Goal: Task Accomplishment & Management: Manage account settings

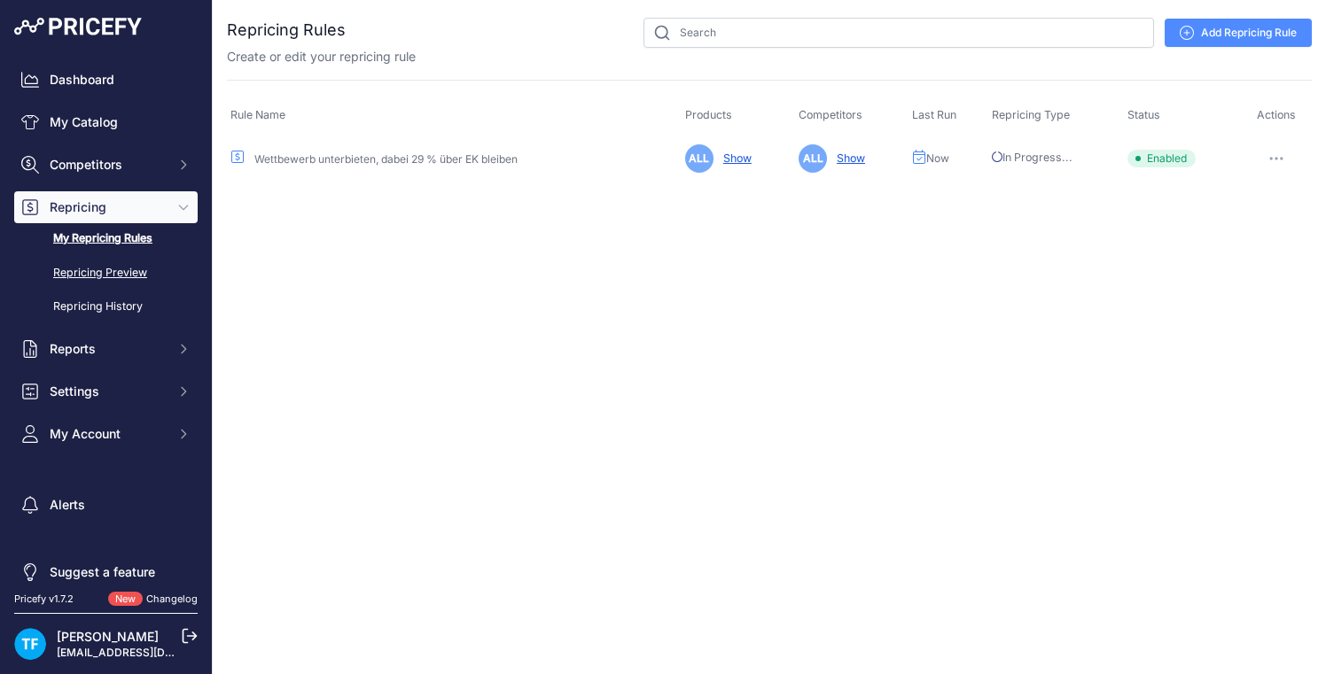
click at [97, 272] on link "Repricing Preview" at bounding box center [105, 273] width 183 height 31
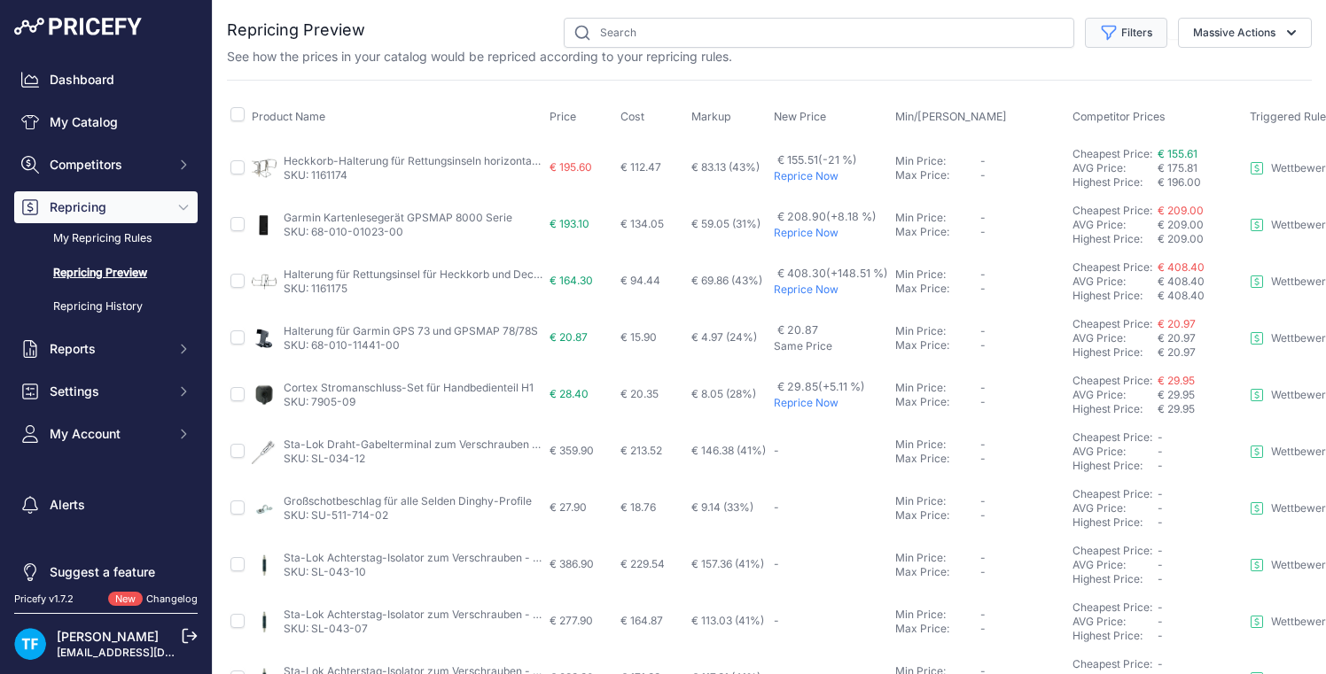
click at [1127, 38] on button "Filters" at bounding box center [1126, 33] width 82 height 30
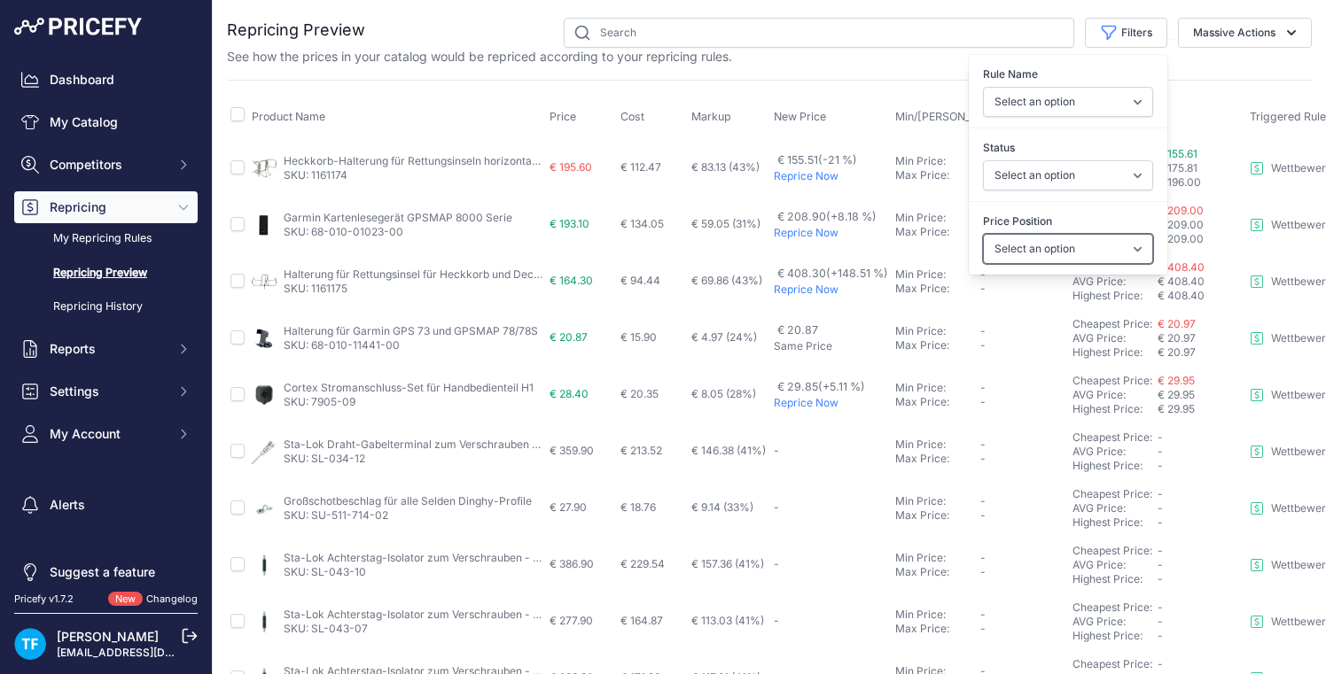
click at [1073, 254] on select "Select an option I am higher Same price I am lower" at bounding box center [1068, 249] width 170 height 30
select select "0"
click at [983, 234] on select "Select an option I am higher Same price I am lower" at bounding box center [1068, 249] width 170 height 30
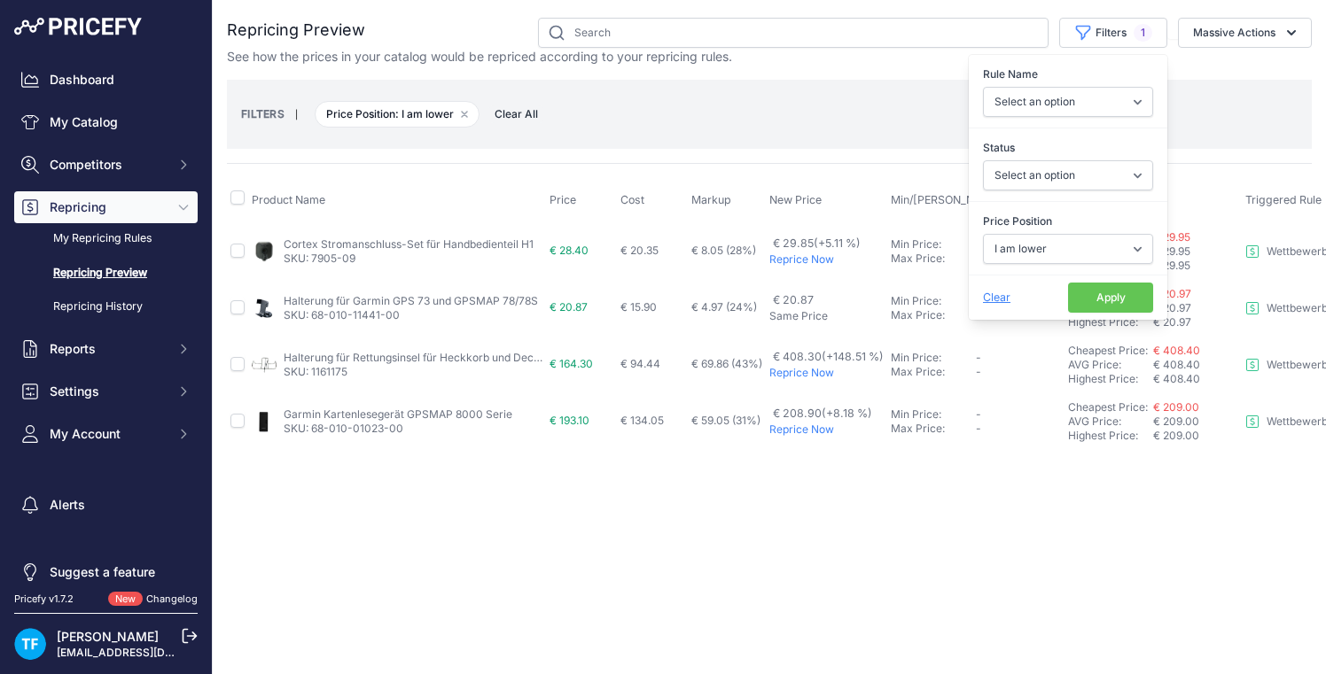
click at [993, 299] on span "Clear" at bounding box center [996, 297] width 27 height 13
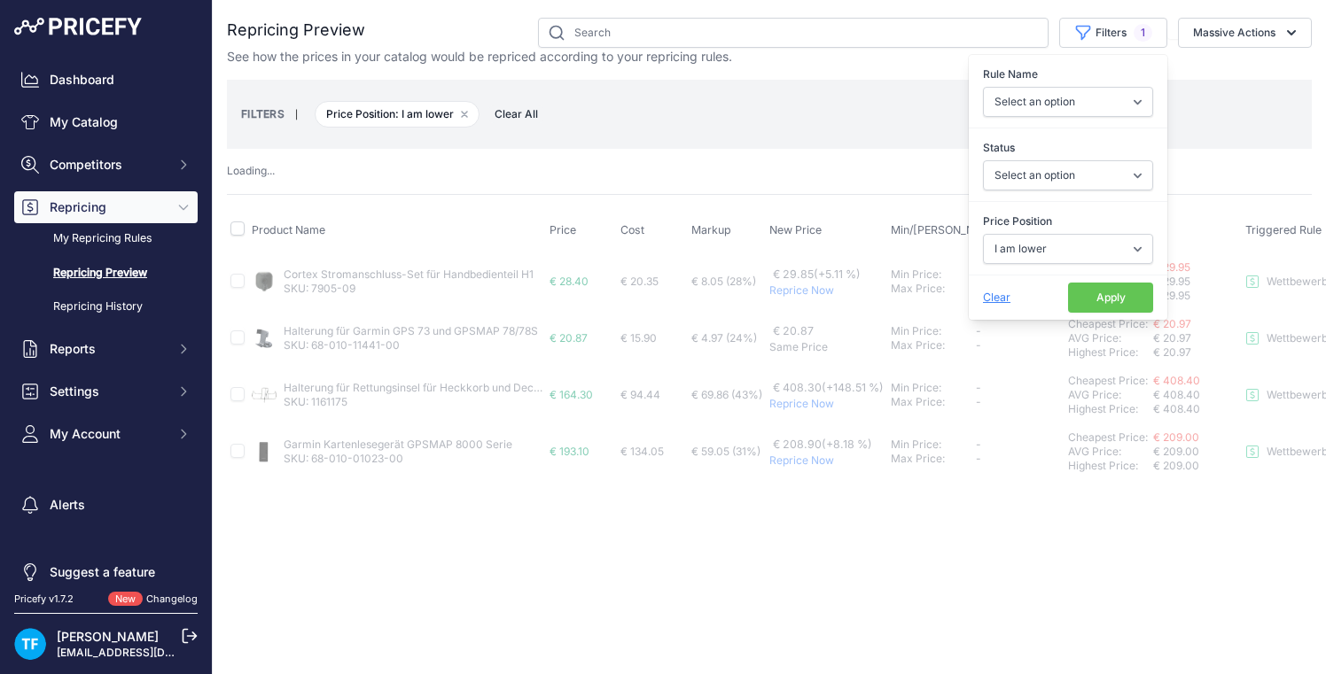
select select
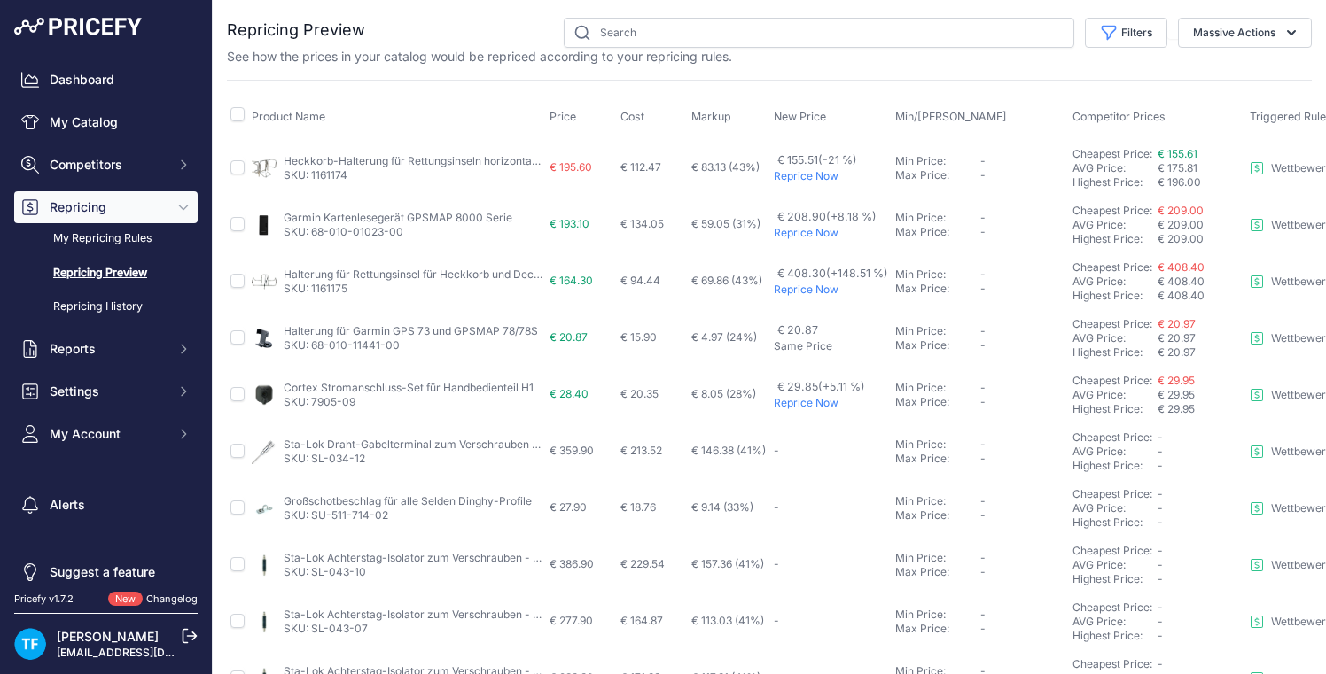
click at [130, 271] on link "Repricing Preview" at bounding box center [105, 273] width 183 height 31
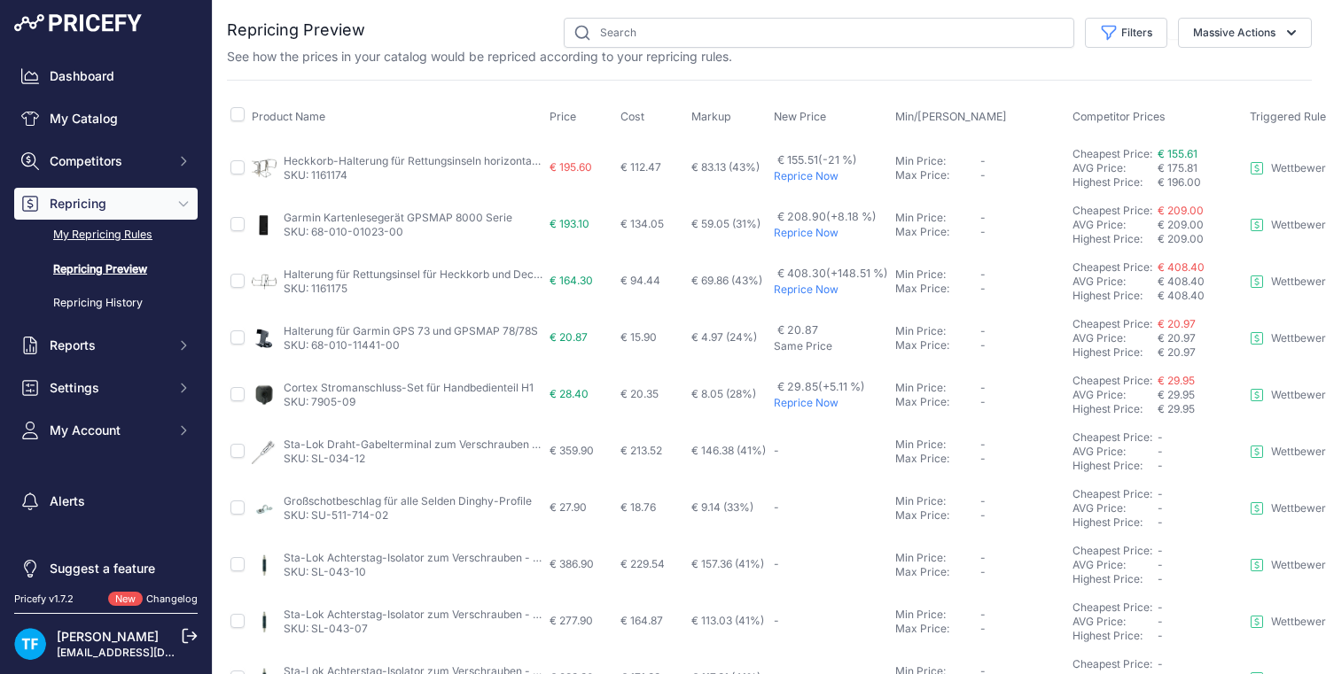
scroll to position [11, 0]
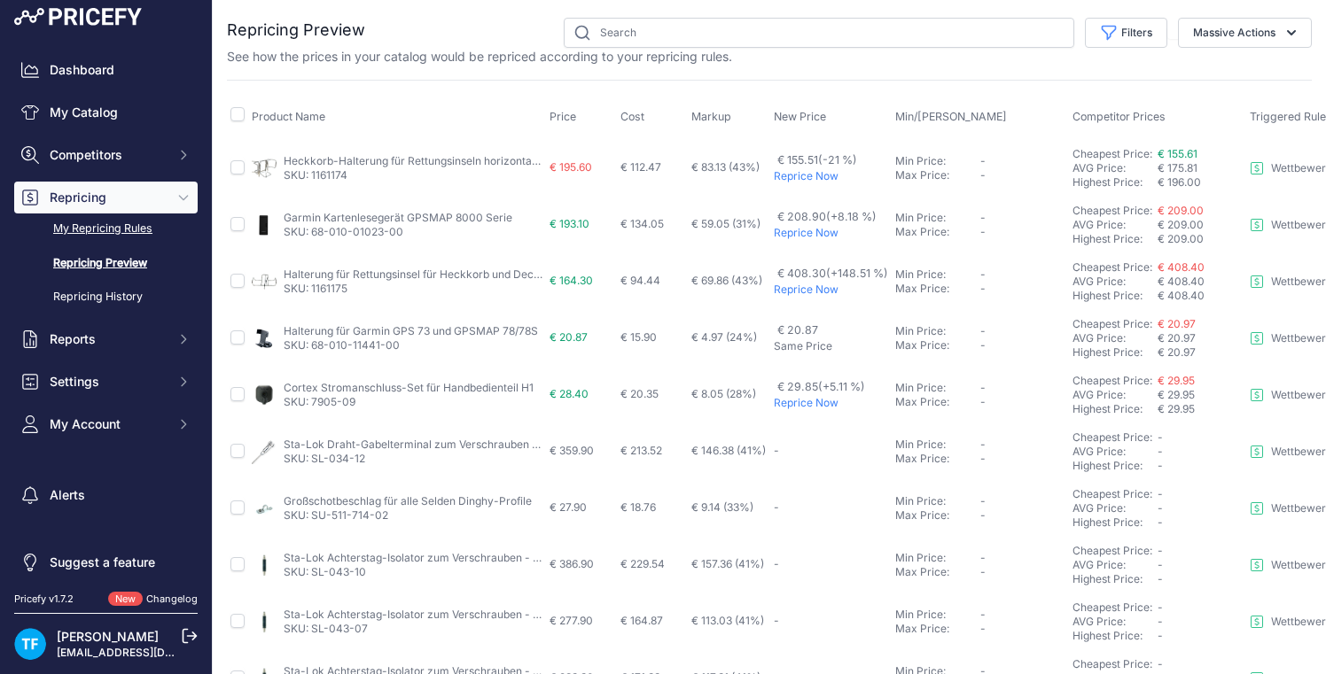
click at [130, 241] on link "My Repricing Rules" at bounding box center [105, 229] width 183 height 31
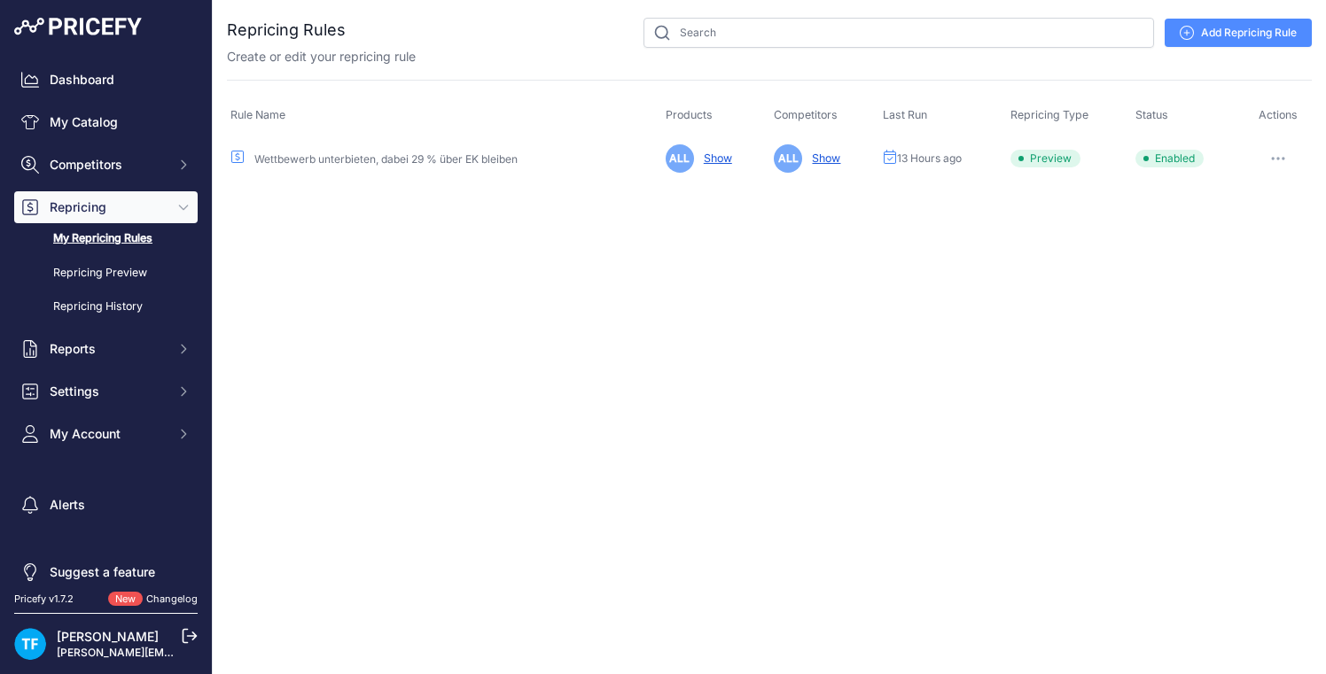
click at [1277, 158] on icon "button" at bounding box center [1278, 159] width 2 height 2
click at [1263, 246] on button "Reprice Now" at bounding box center [1251, 252] width 113 height 28
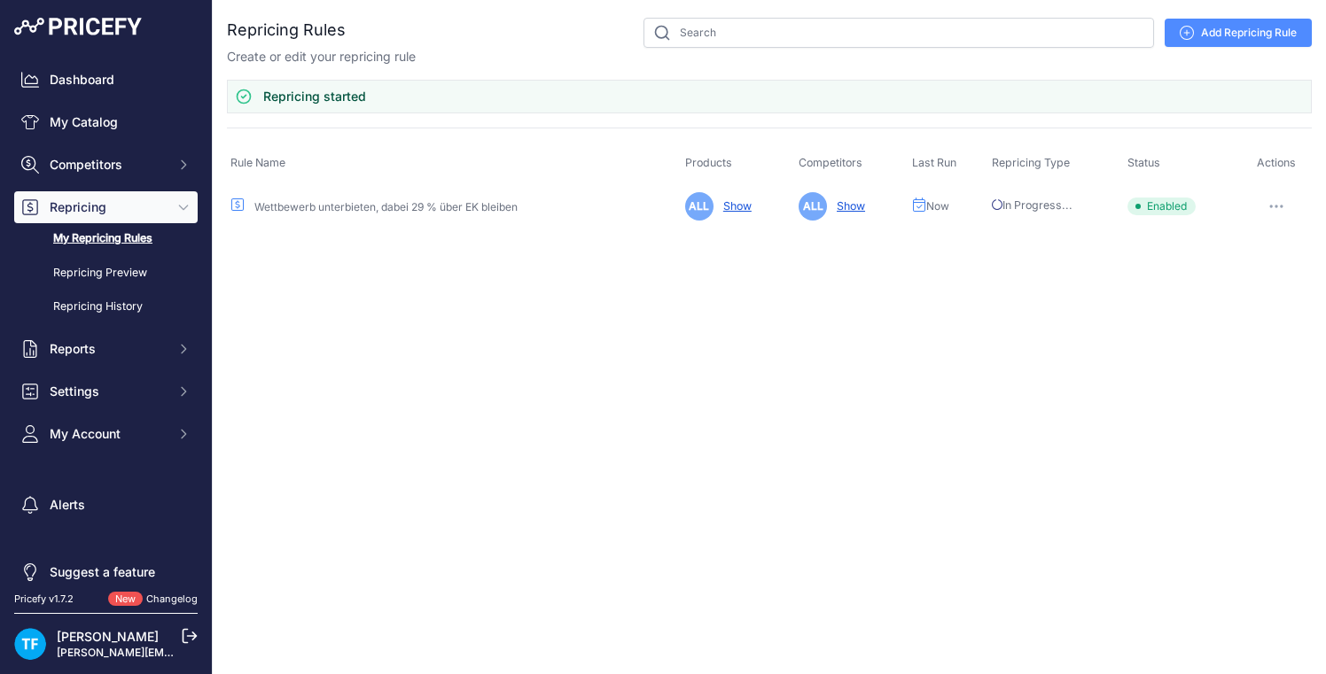
click at [1279, 202] on button "button" at bounding box center [1276, 206] width 35 height 25
click at [1244, 325] on button "Disable" at bounding box center [1251, 329] width 113 height 28
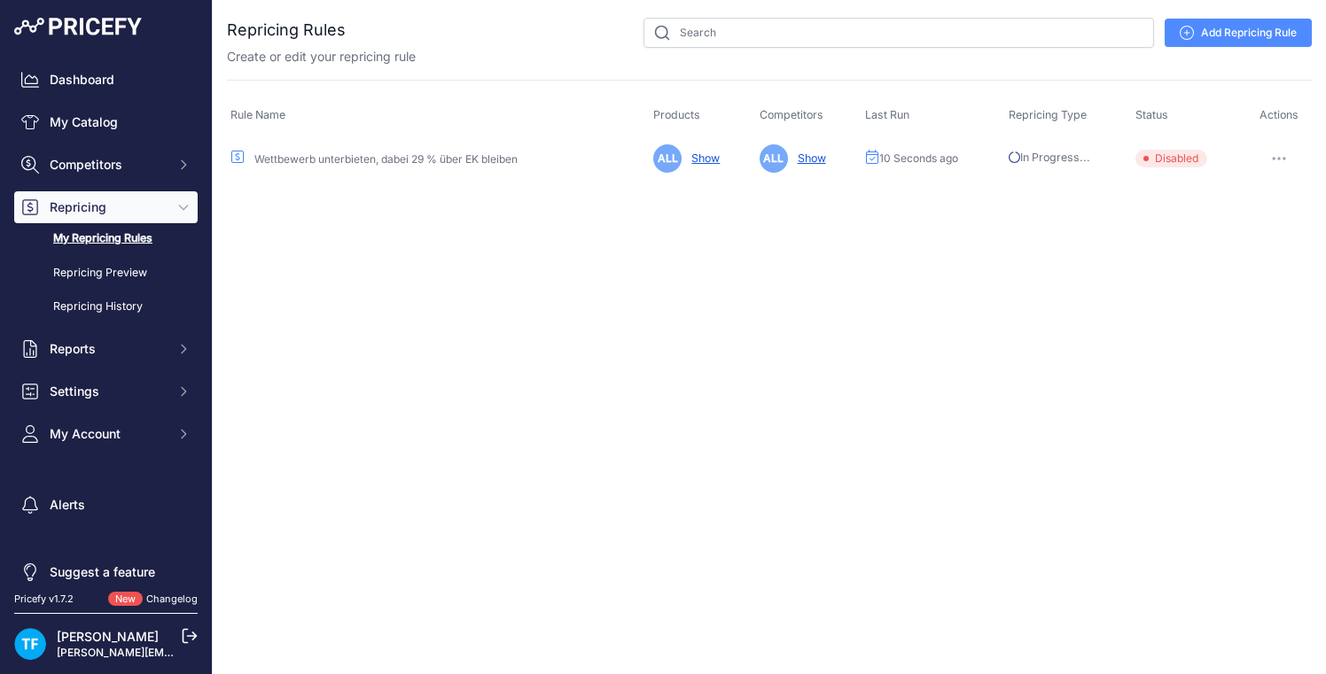
click at [1282, 157] on icon "button" at bounding box center [1279, 159] width 14 height 4
click at [1242, 225] on button "Enable" at bounding box center [1251, 224] width 113 height 28
click at [132, 308] on link "Repricing History" at bounding box center [105, 307] width 183 height 31
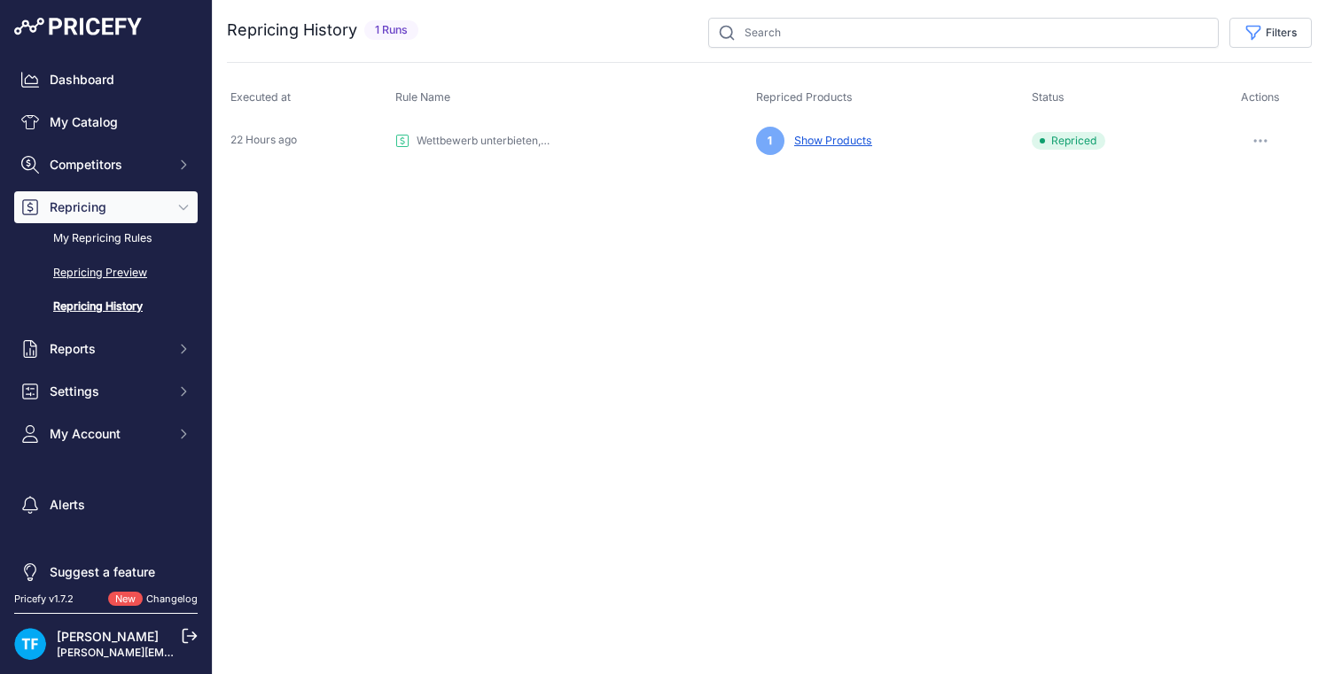
click at [127, 276] on link "Repricing Preview" at bounding box center [105, 273] width 183 height 31
